Goal: Obtain resource: Obtain resource

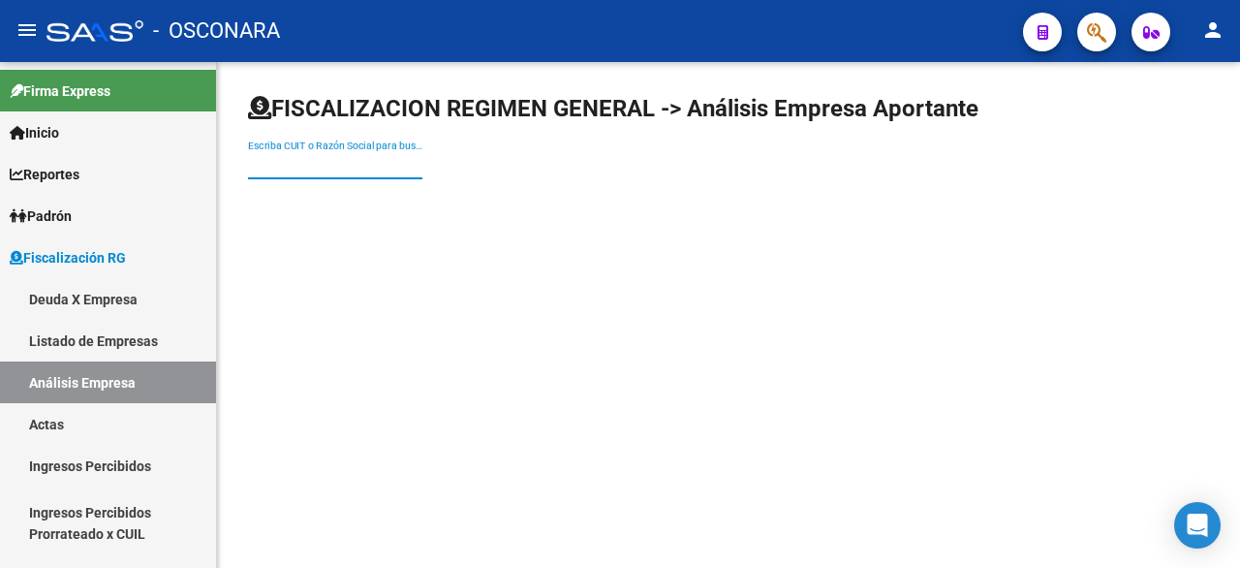
click at [283, 161] on input "Escriba CUIT o Razón Social para buscar" at bounding box center [335, 165] width 174 height 16
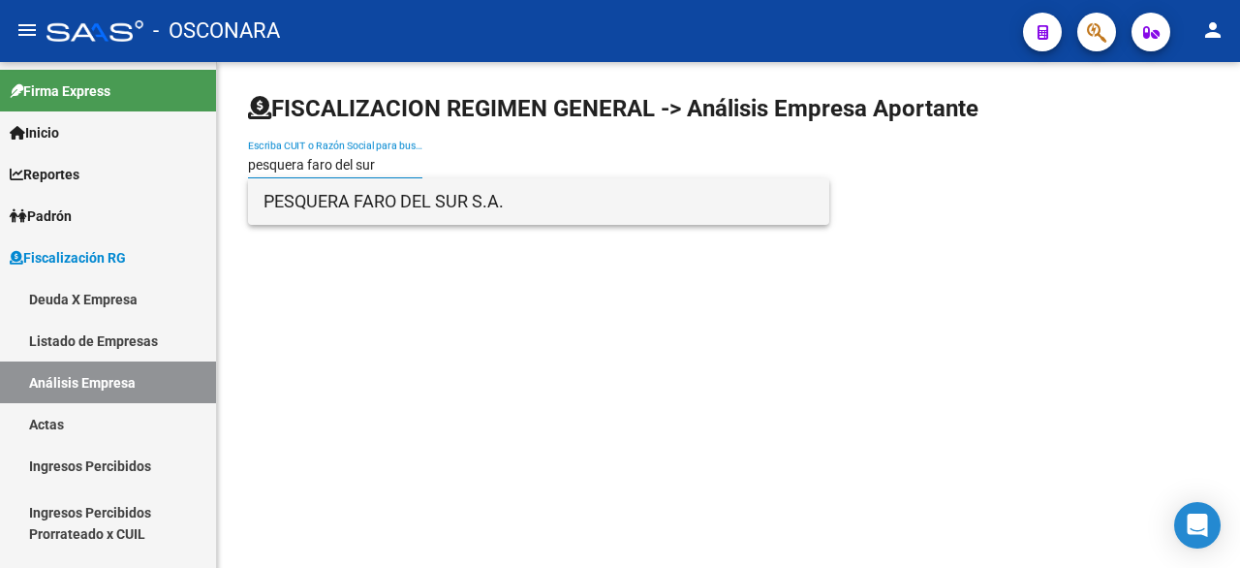
type input "pesquera faro del sur"
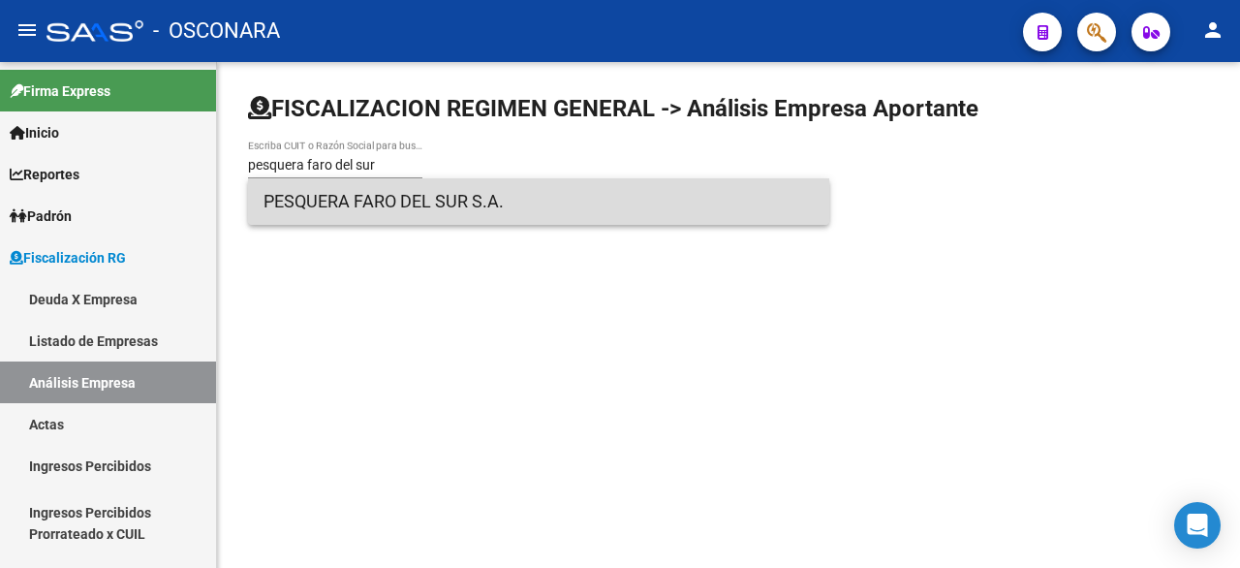
click at [331, 180] on span "PESQUERA FARO DEL SUR S.A." at bounding box center [538, 201] width 550 height 46
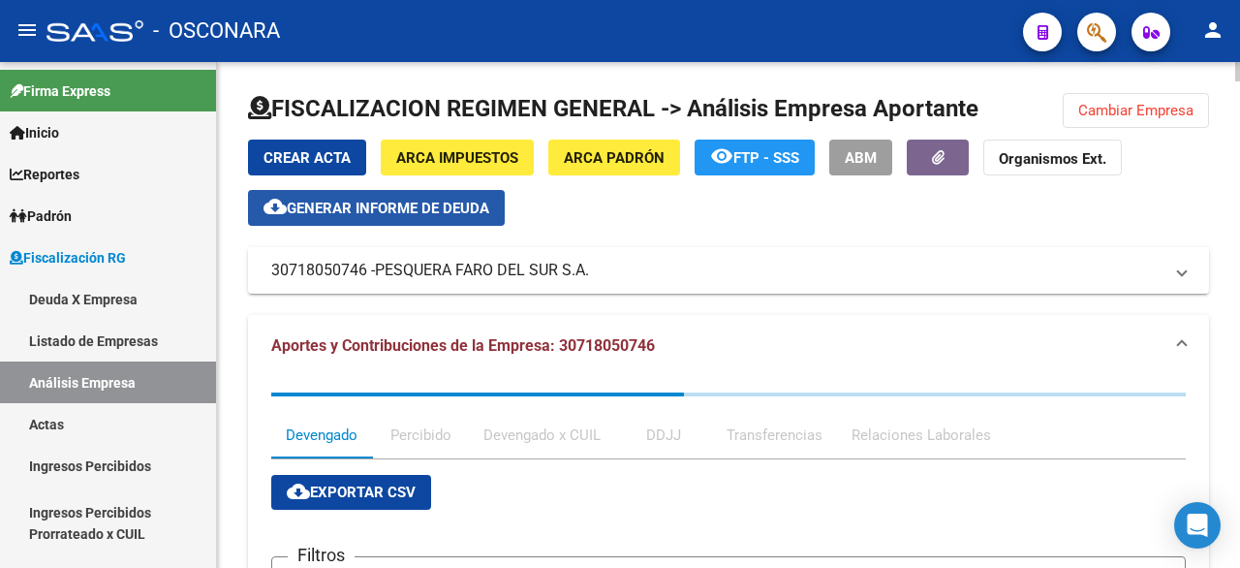
click at [369, 200] on span "Generar informe de deuda" at bounding box center [388, 208] width 202 height 17
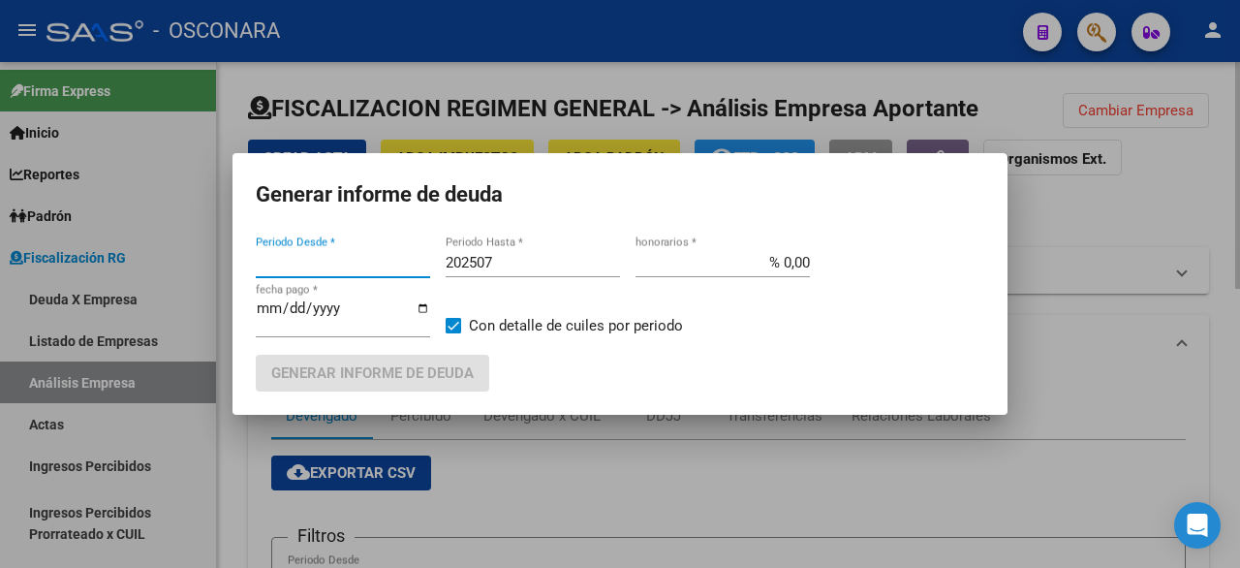
type input "201806"
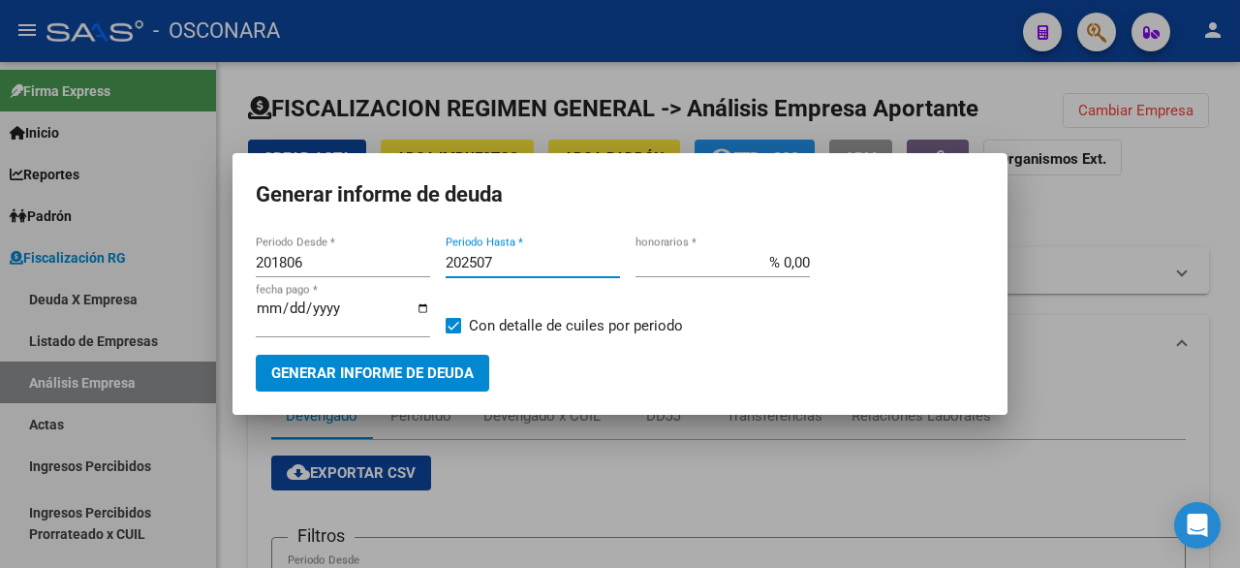
click at [554, 261] on input "202507" at bounding box center [532, 262] width 174 height 17
type input "202508"
click at [764, 268] on input "% 0,00" at bounding box center [722, 262] width 174 height 17
type input "% 15,00"
click at [315, 264] on input "201806" at bounding box center [343, 262] width 174 height 17
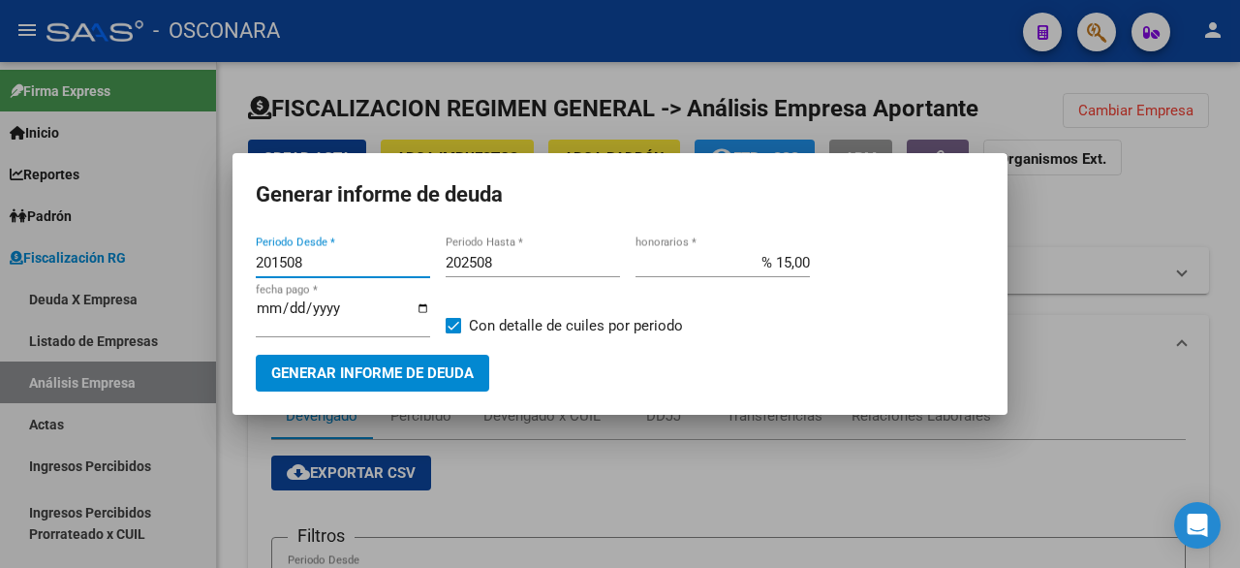
type input "201508"
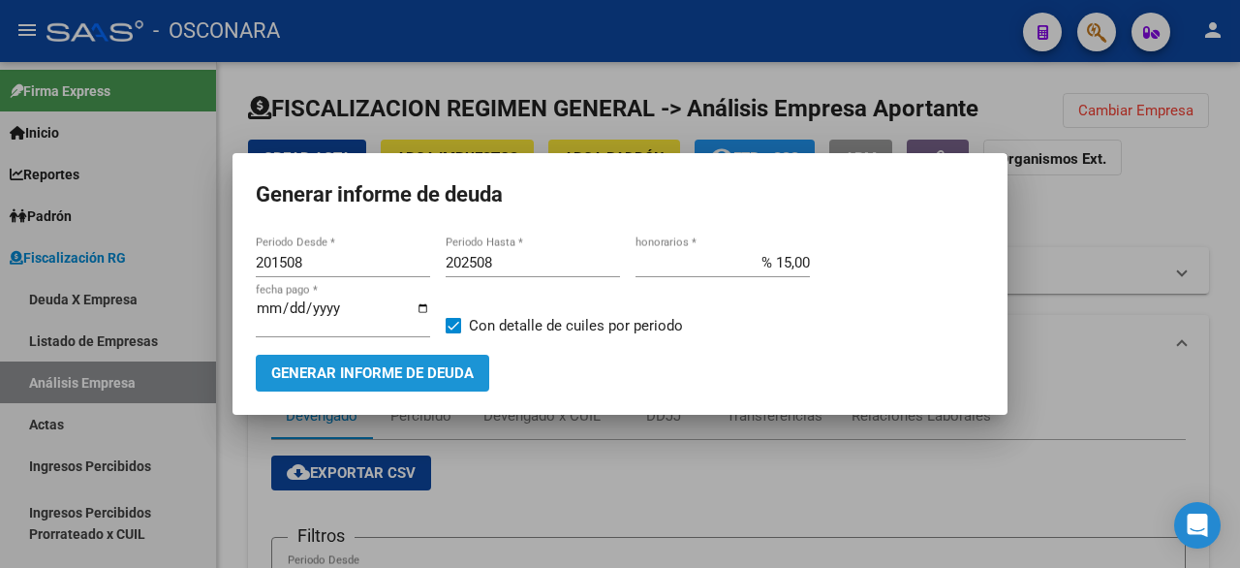
click at [331, 384] on button "Generar informe de deuda" at bounding box center [372, 372] width 233 height 36
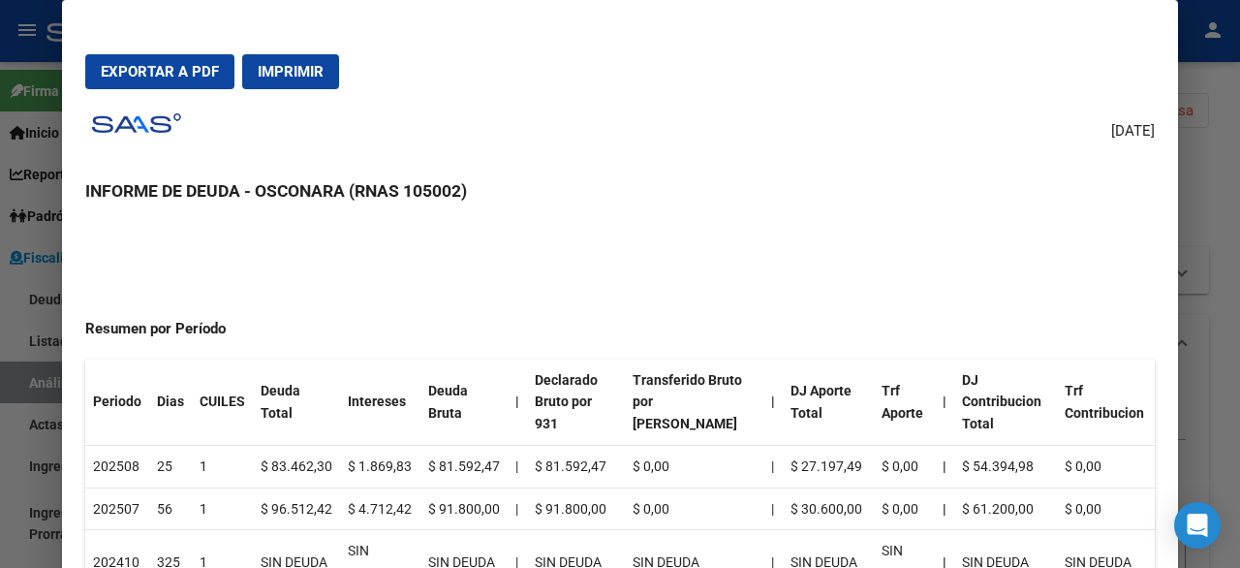
scroll to position [191, 0]
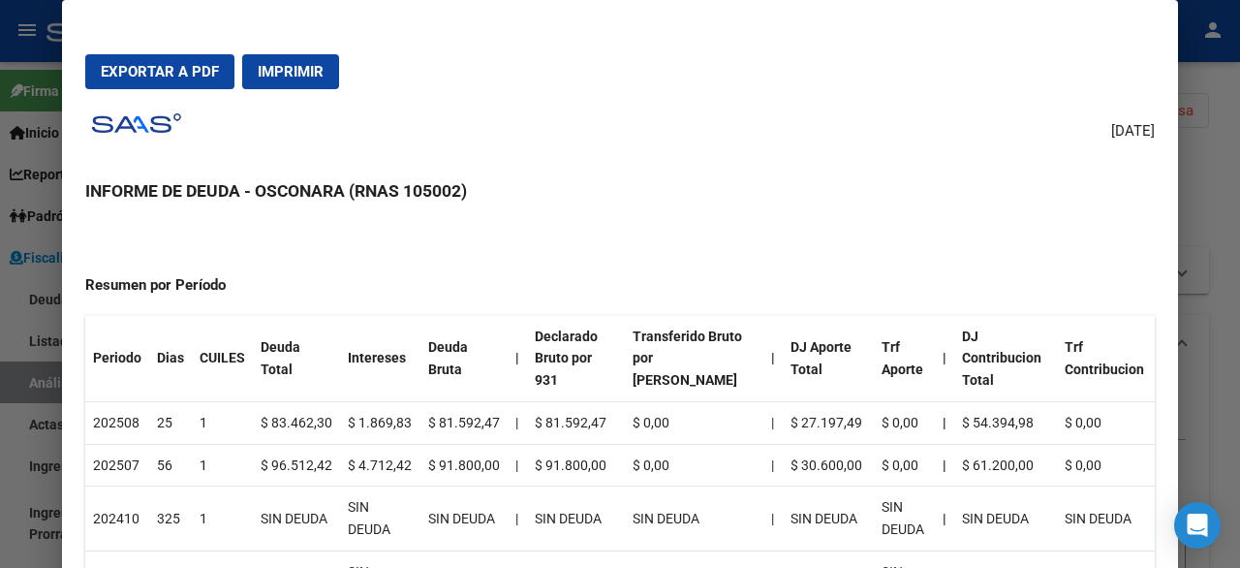
click at [1237, 183] on div at bounding box center [620, 284] width 1240 height 568
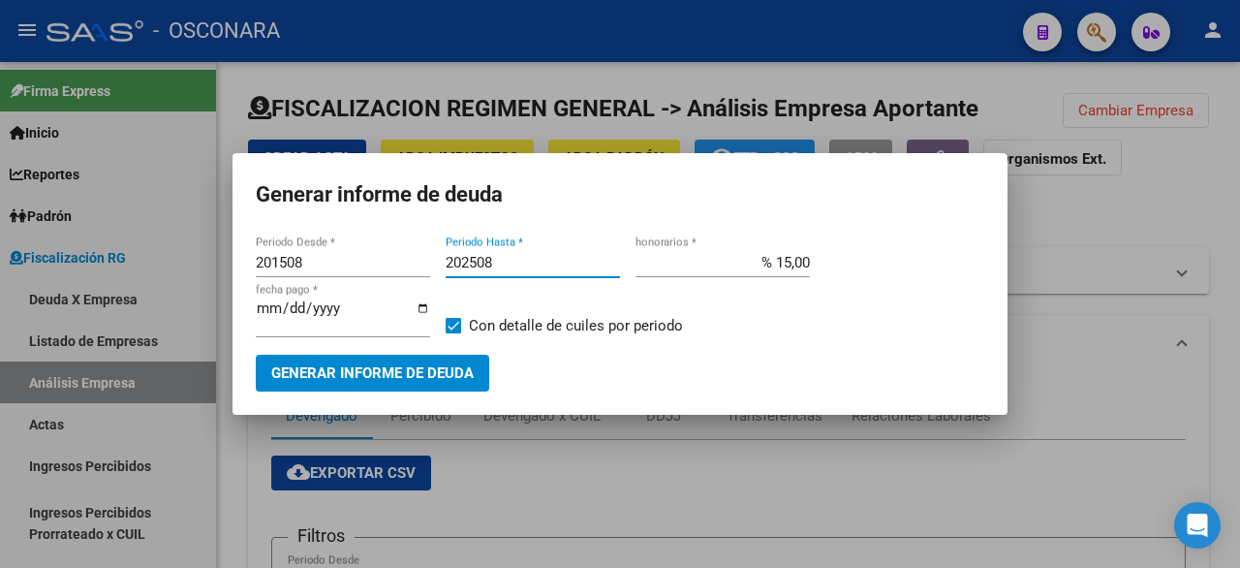
click at [519, 266] on input "202508" at bounding box center [532, 262] width 174 height 17
type input "202509"
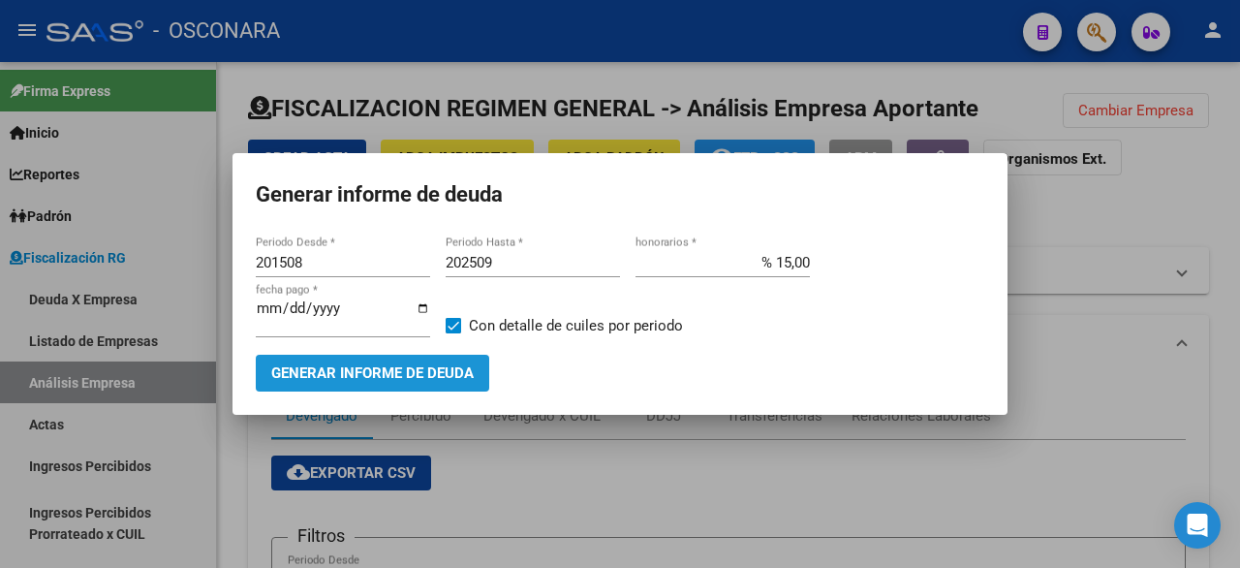
click at [426, 369] on span "Generar informe de deuda" at bounding box center [372, 373] width 202 height 17
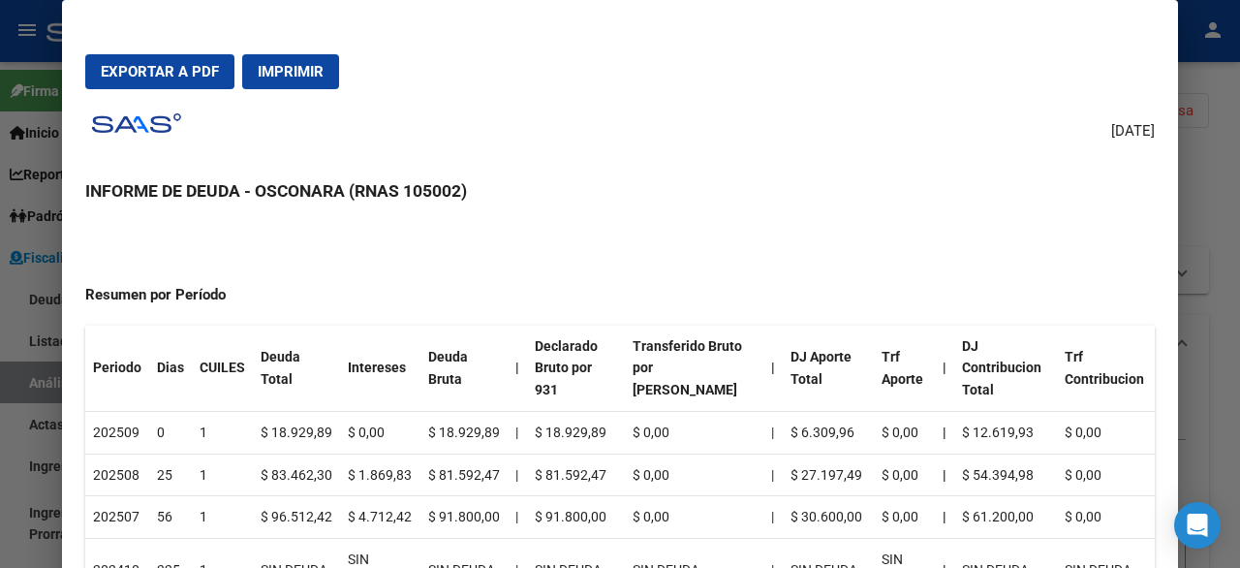
scroll to position [174, 0]
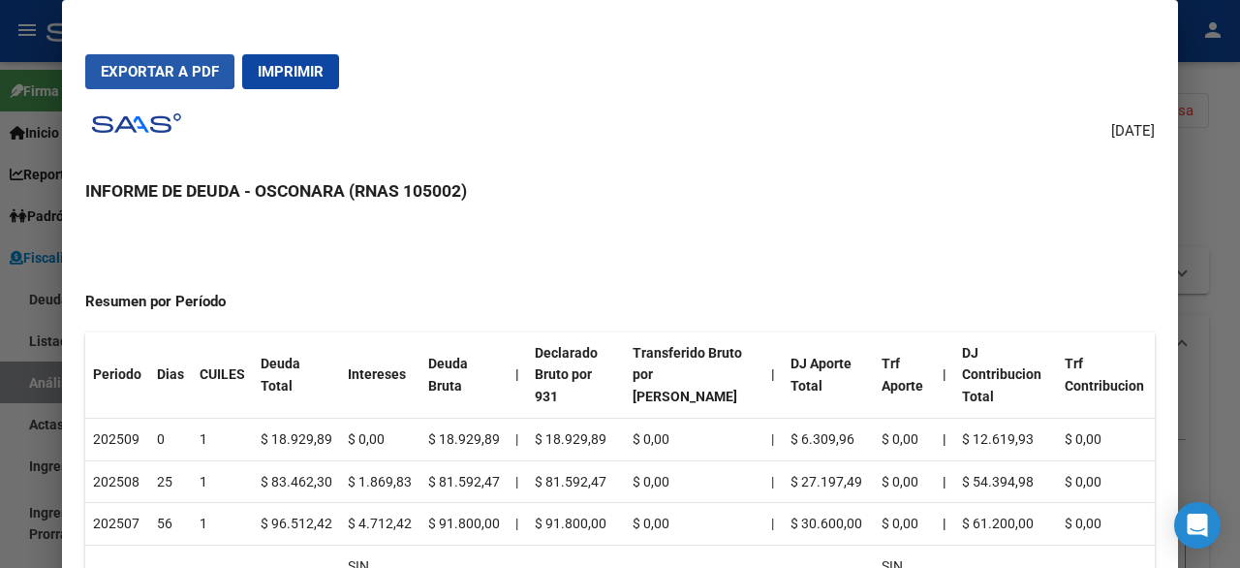
click at [141, 59] on button "Exportar a PDF" at bounding box center [159, 71] width 149 height 35
click at [1220, 246] on div at bounding box center [620, 284] width 1240 height 568
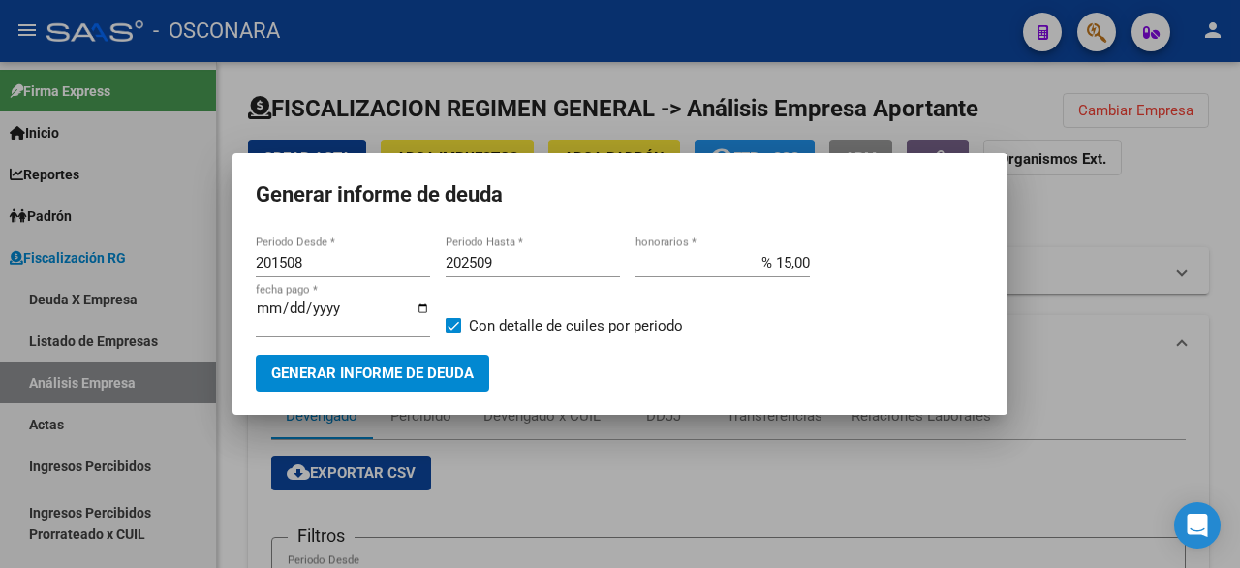
click at [678, 465] on div at bounding box center [620, 284] width 1240 height 568
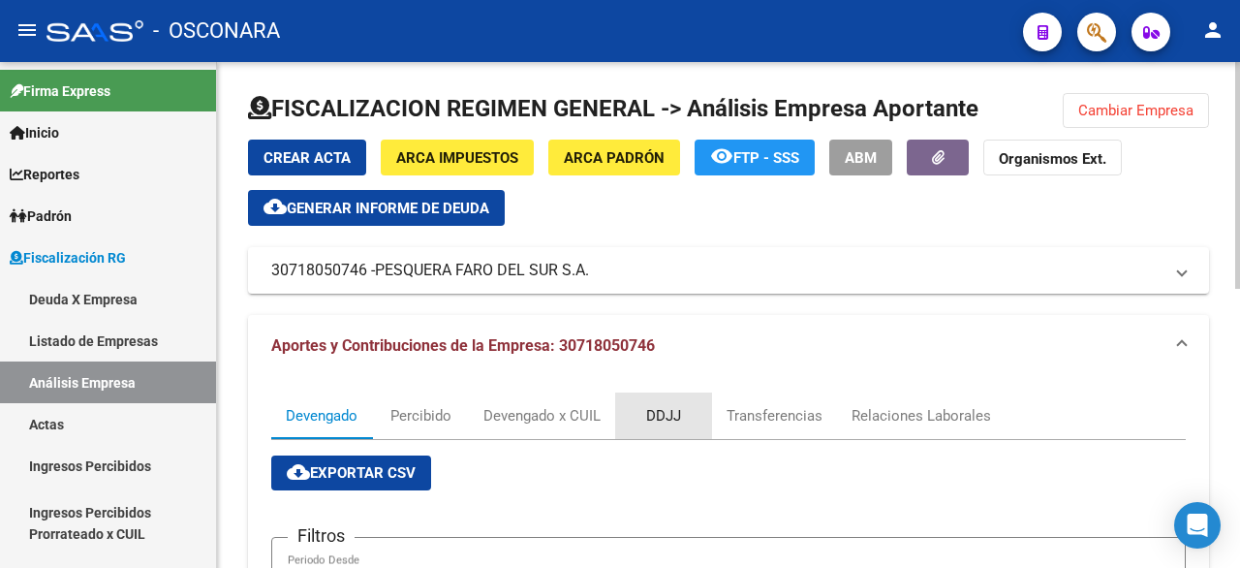
click at [659, 420] on div "DDJJ" at bounding box center [663, 415] width 35 height 21
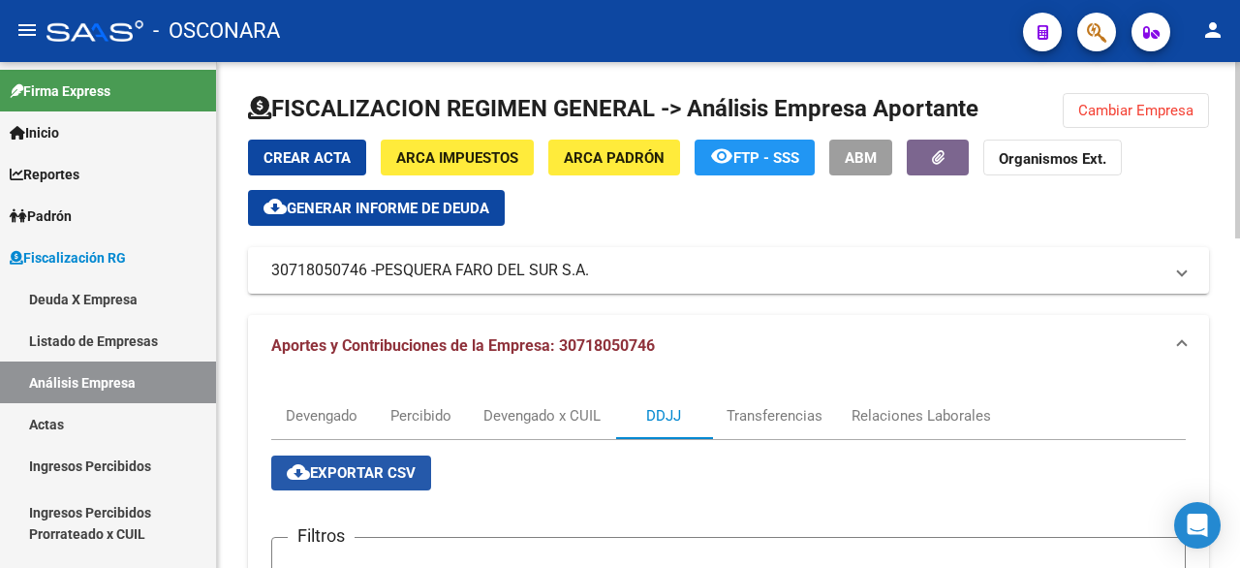
click at [369, 481] on button "cloud_download Exportar CSV" at bounding box center [351, 472] width 160 height 35
drag, startPoint x: 664, startPoint y: 261, endPoint x: 597, endPoint y: 302, distance: 79.6
copy div "Crear Acta ARCA Impuestos ARCA Padrón remove_red_eye FTP - SSS ABM Organismos E…"
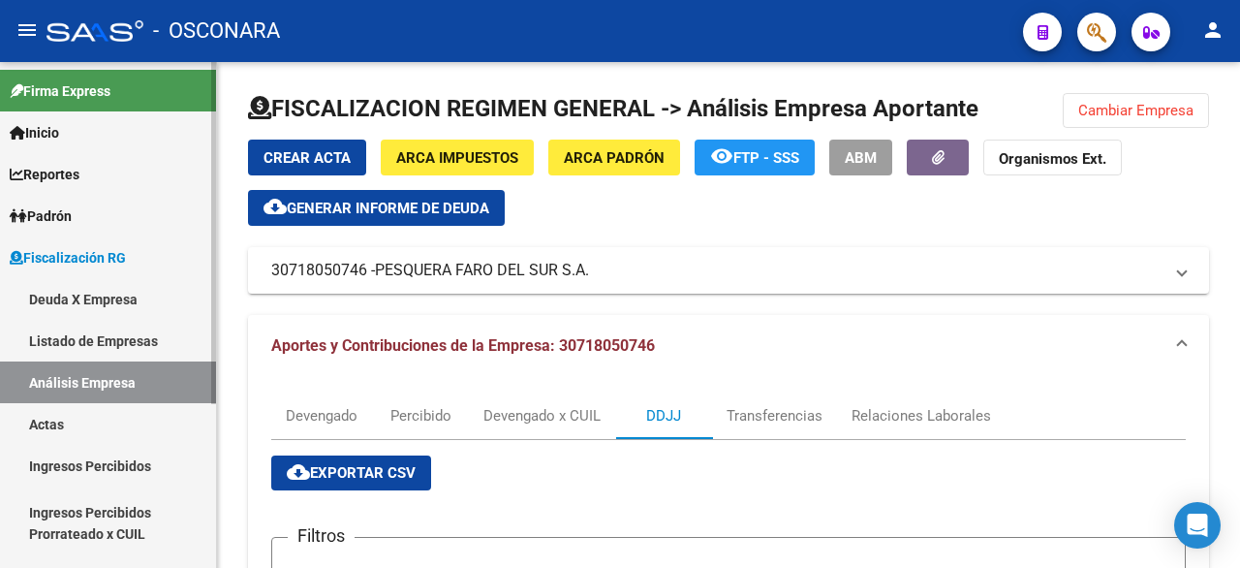
copy div "Crear Acta ARCA Impuestos ARCA Padrón remove_red_eye FTP - SSS ABM Organismos E…"
